Goal: Transaction & Acquisition: Purchase product/service

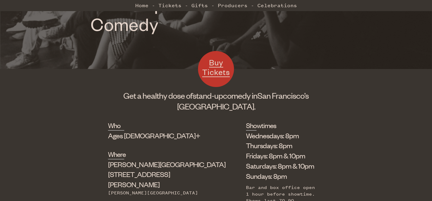
scroll to position [142, 0]
click at [220, 67] on span "Buy Tickets" at bounding box center [216, 67] width 28 height 20
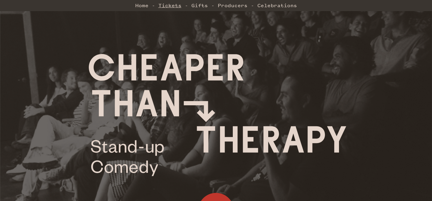
click at [173, 7] on link "Tickets" at bounding box center [169, 5] width 23 height 12
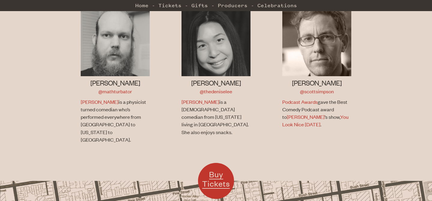
scroll to position [423, 0]
